Goal: Task Accomplishment & Management: Manage account settings

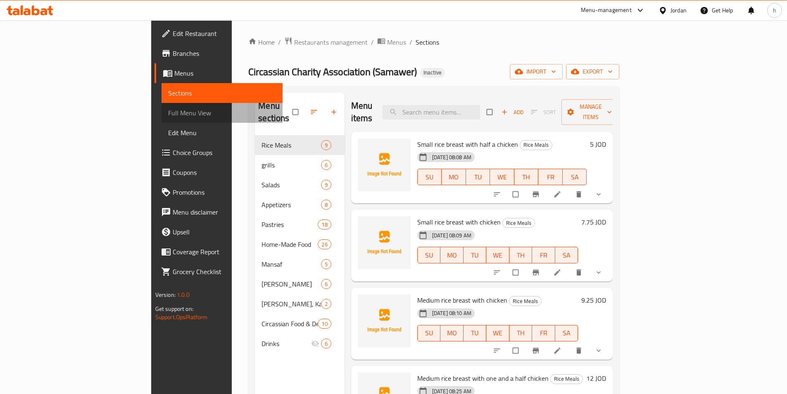
click at [168, 114] on span "Full Menu View" at bounding box center [222, 113] width 108 height 10
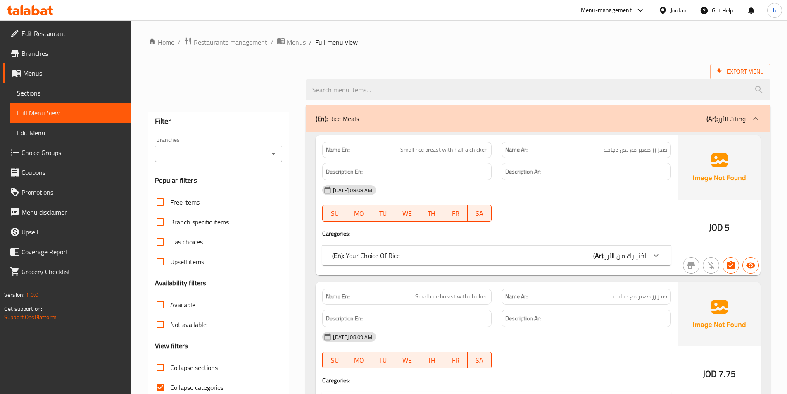
click at [164, 387] on input "Collapse categories" at bounding box center [160, 387] width 20 height 20
checkbox input "false"
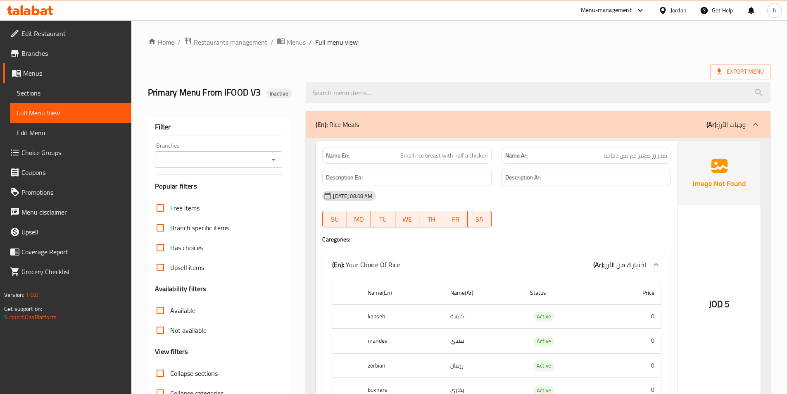
click at [48, 88] on span "Sections" at bounding box center [71, 93] width 108 height 10
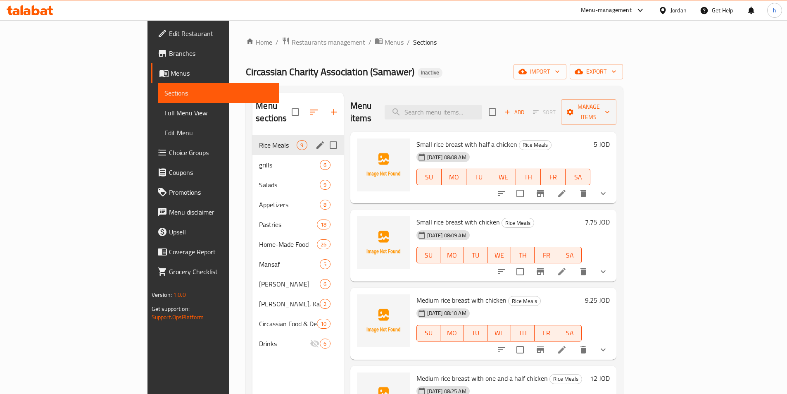
click at [315, 140] on icon "edit" at bounding box center [320, 145] width 10 height 10
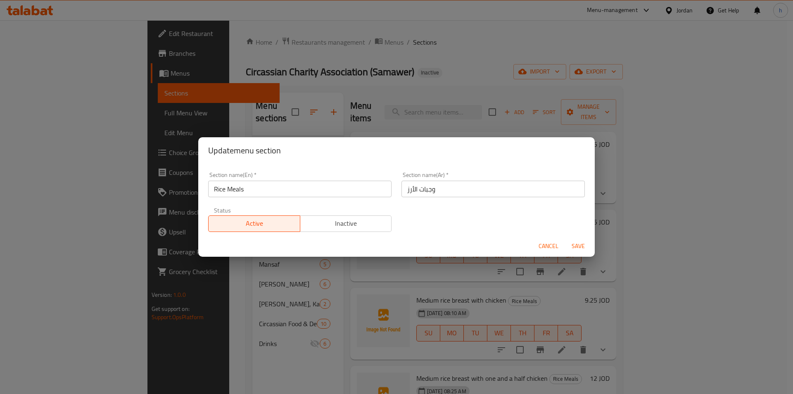
click at [545, 248] on span "Cancel" at bounding box center [549, 246] width 20 height 10
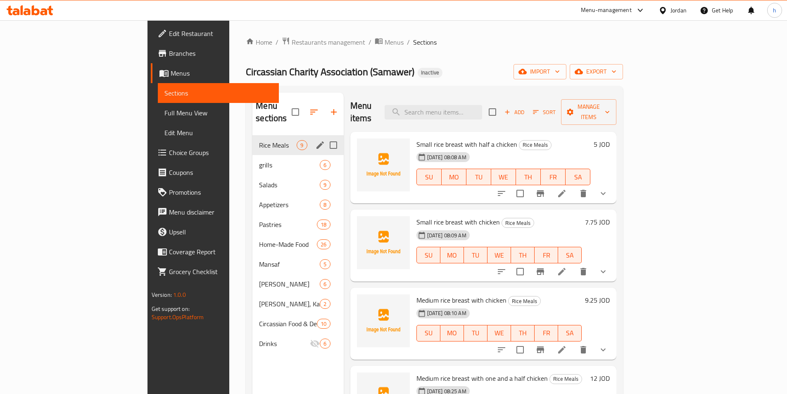
click at [466, 47] on ol "Home / Restaurants management / Menus / Sections" at bounding box center [434, 42] width 377 height 11
click at [315, 140] on icon "edit" at bounding box center [320, 145] width 10 height 10
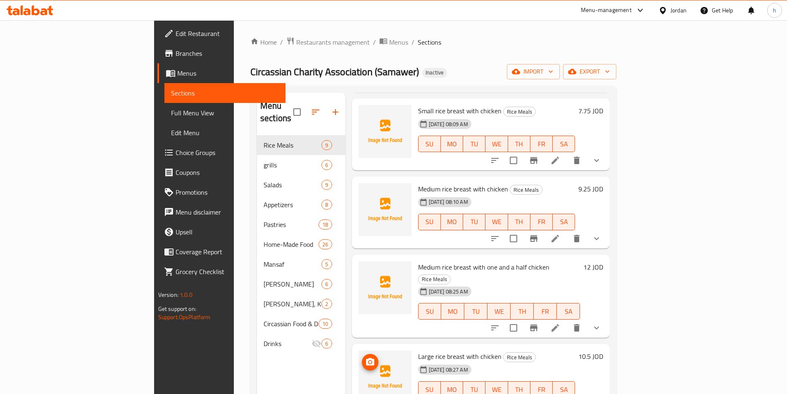
scroll to position [248, 0]
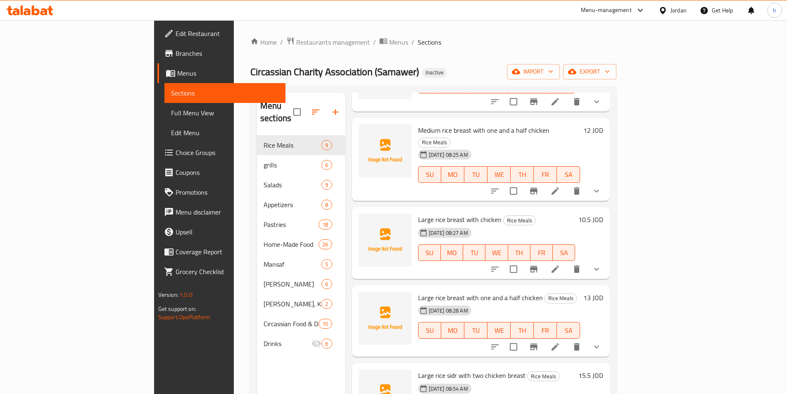
click at [416, 60] on div "Home / Restaurants management / Menus / Sections ​Circassian ​Charity ​Associat…" at bounding box center [433, 265] width 366 height 456
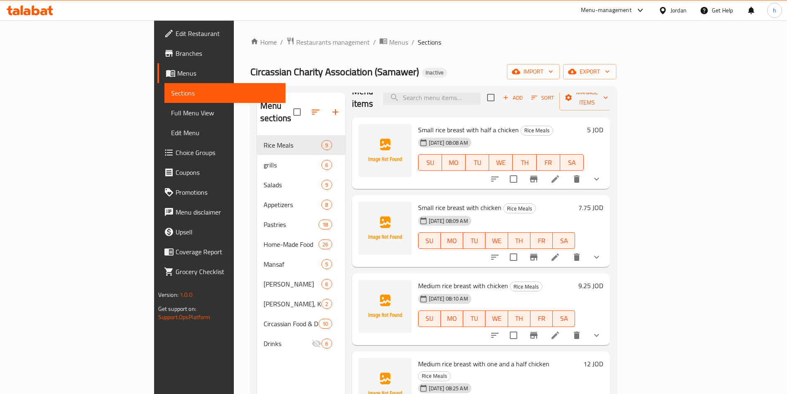
scroll to position [0, 0]
